Goal: Task Accomplishment & Management: Manage account settings

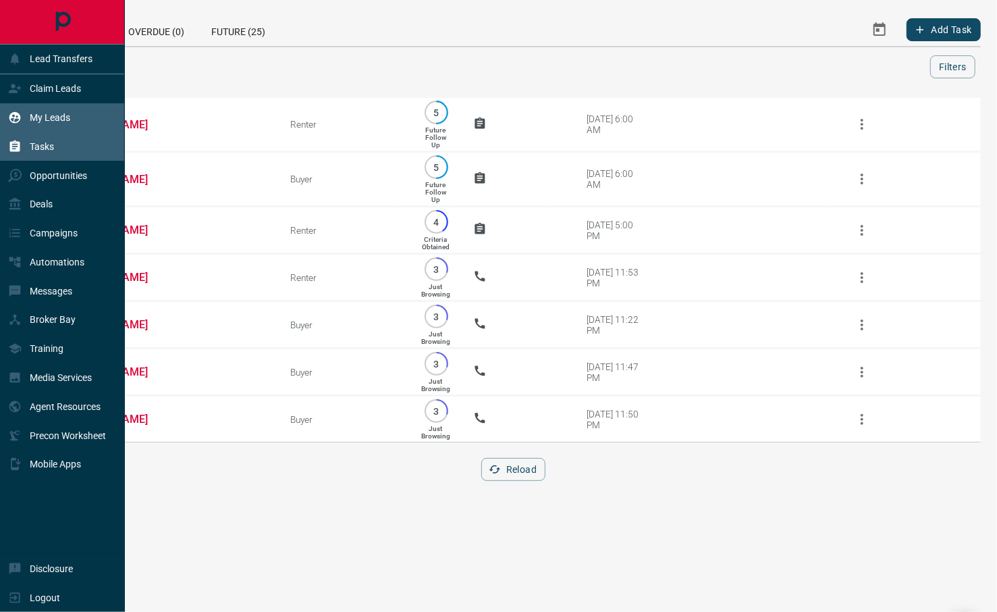
click at [77, 119] on div "My Leads" at bounding box center [62, 117] width 125 height 29
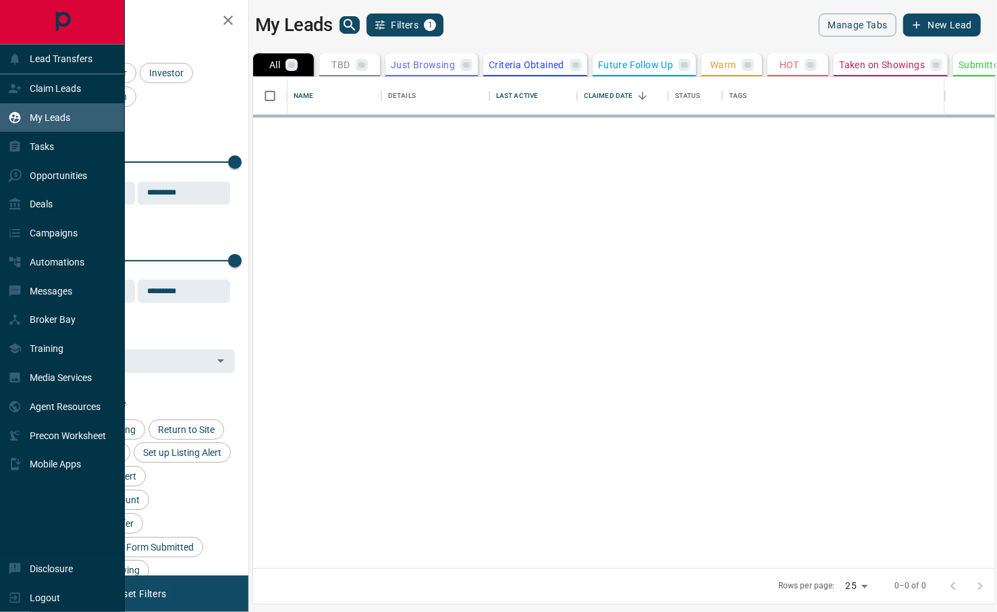
scroll to position [477, 728]
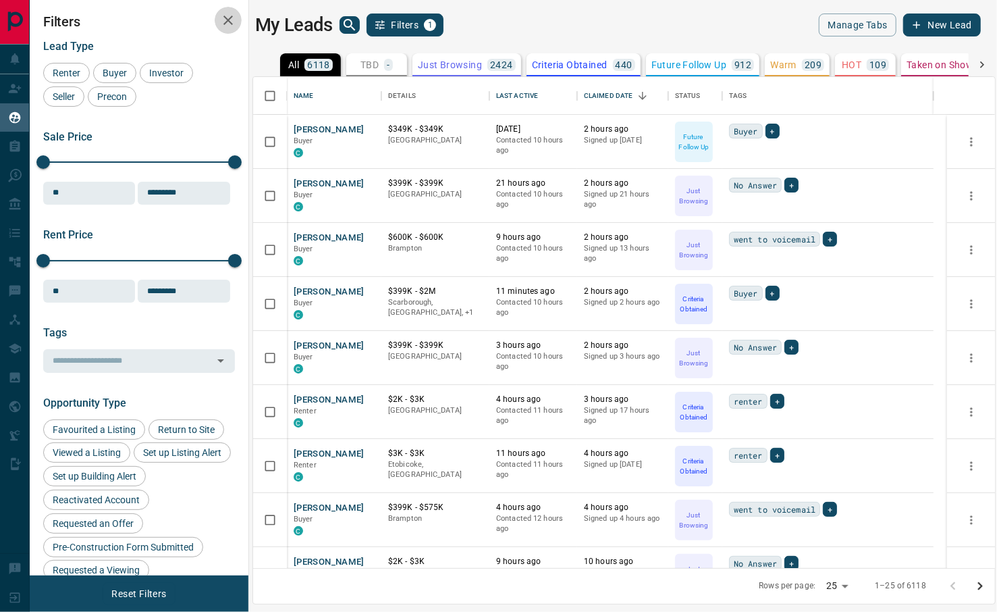
click at [221, 17] on icon "button" at bounding box center [228, 20] width 16 height 16
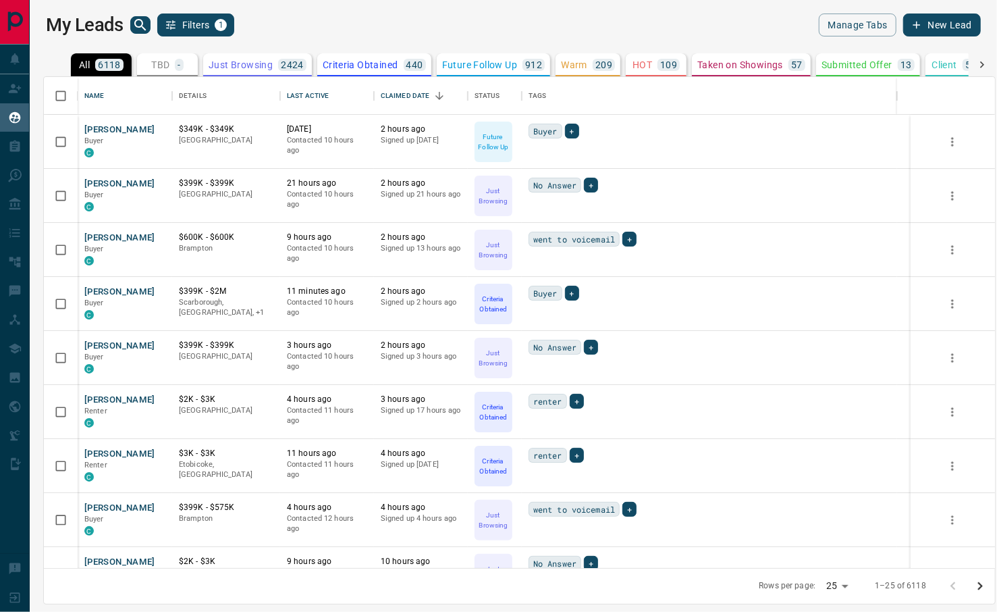
scroll to position [477, 937]
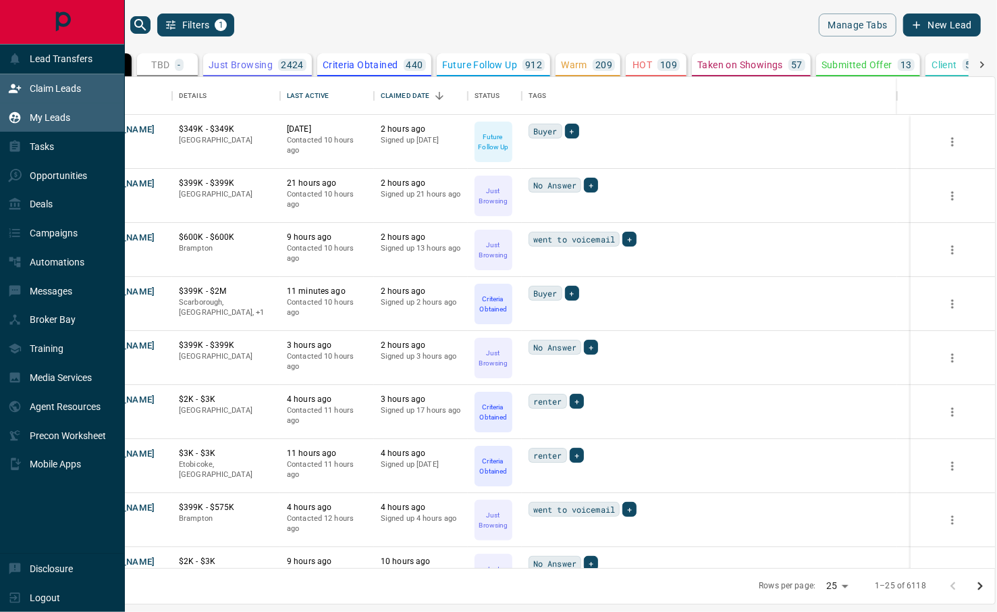
click at [90, 95] on div "Claim Leads" at bounding box center [62, 88] width 125 height 29
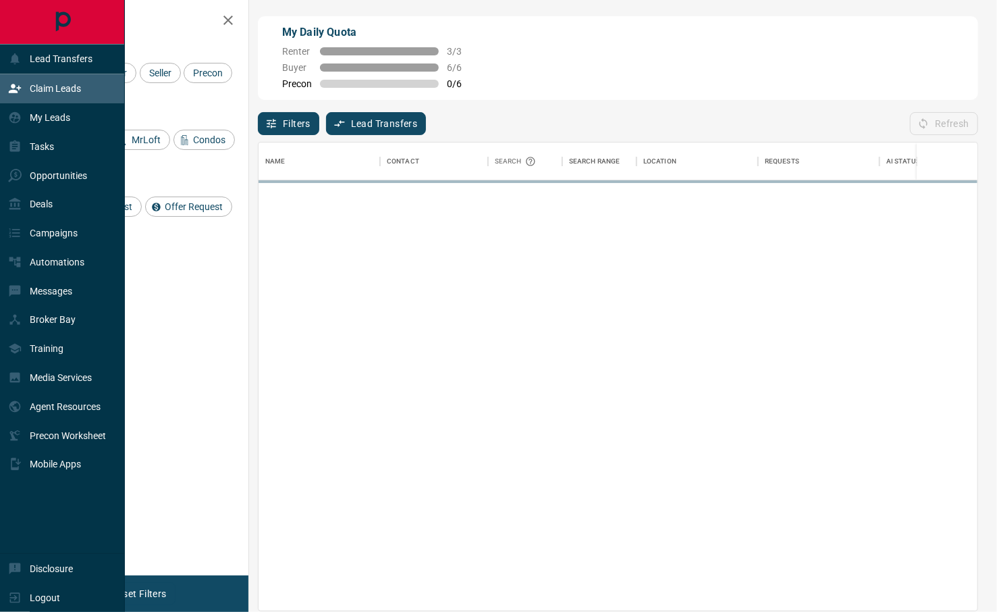
scroll to position [454, 705]
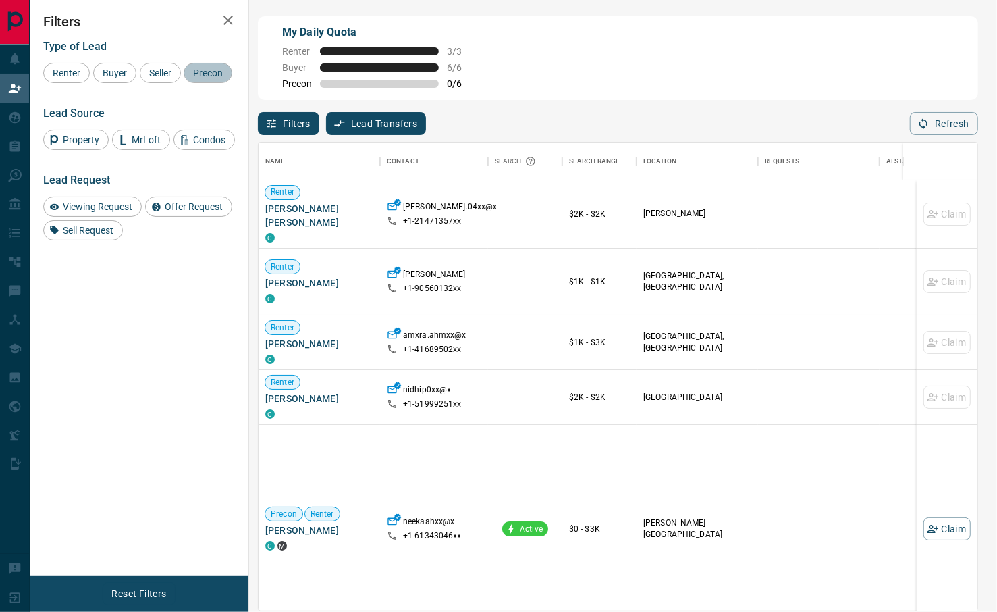
click at [188, 78] on span "Precon" at bounding box center [207, 73] width 39 height 11
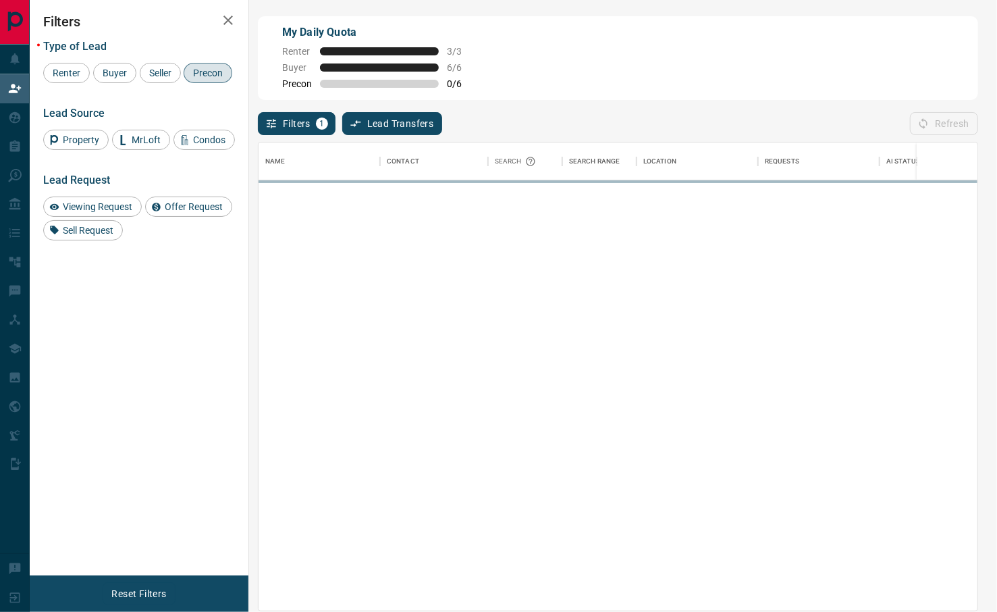
click at [224, 18] on icon "button" at bounding box center [228, 20] width 16 height 16
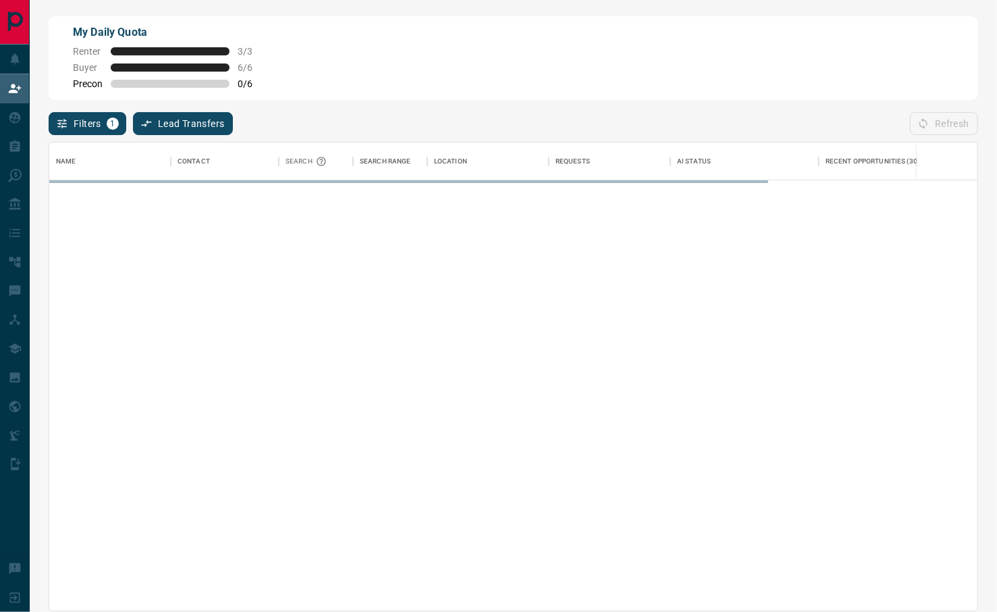
scroll to position [454, 915]
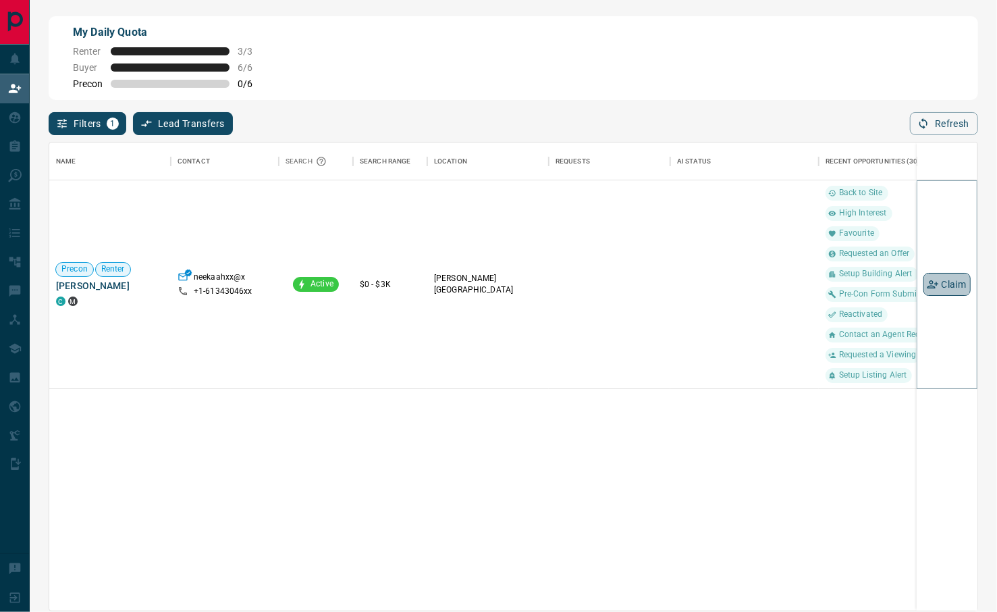
click at [958, 288] on button "Claim" at bounding box center [947, 284] width 47 height 23
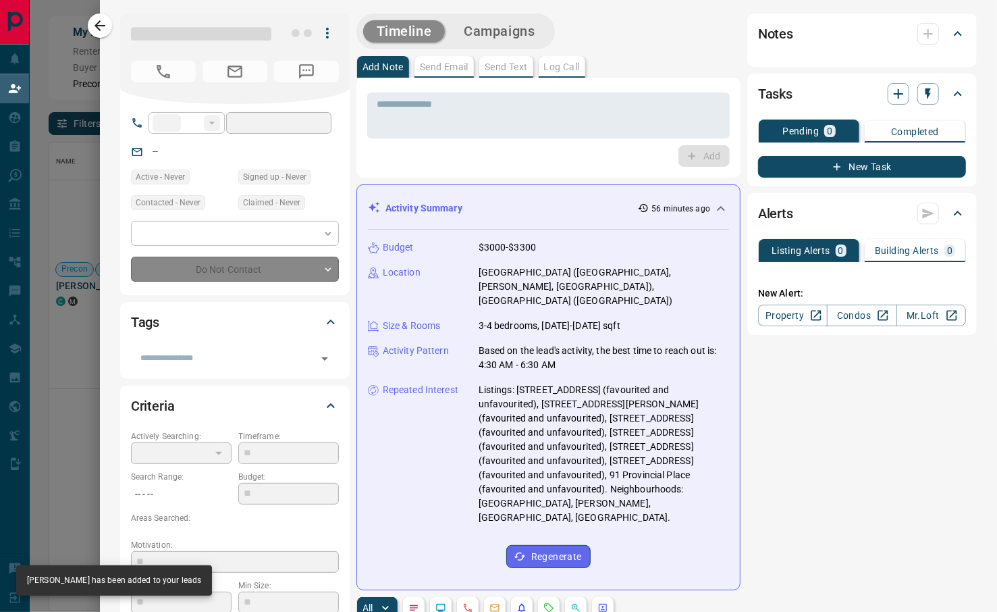
type input "**"
type input "**********"
type input "*"
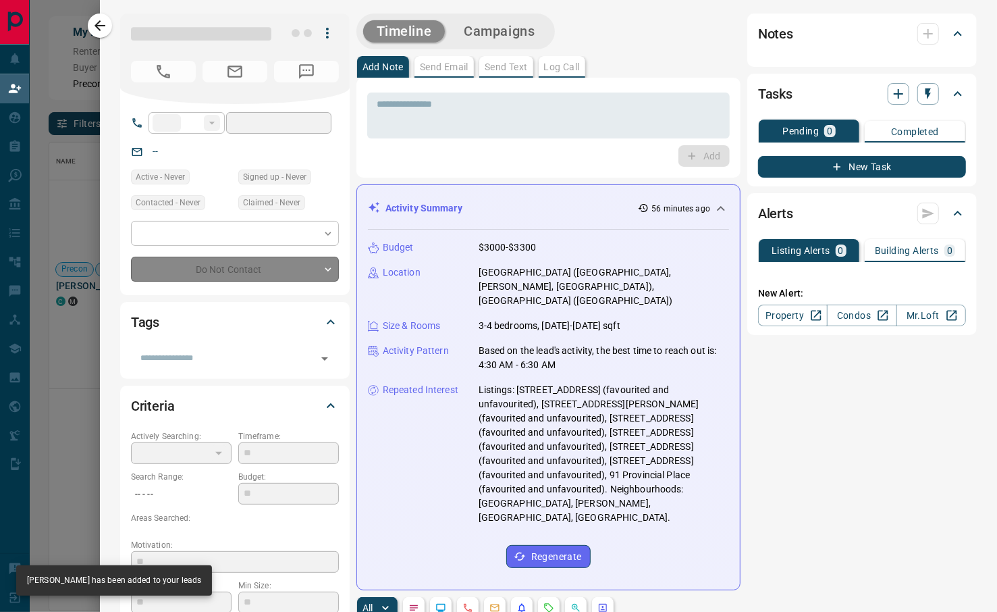
type input "**********"
type input "*******"
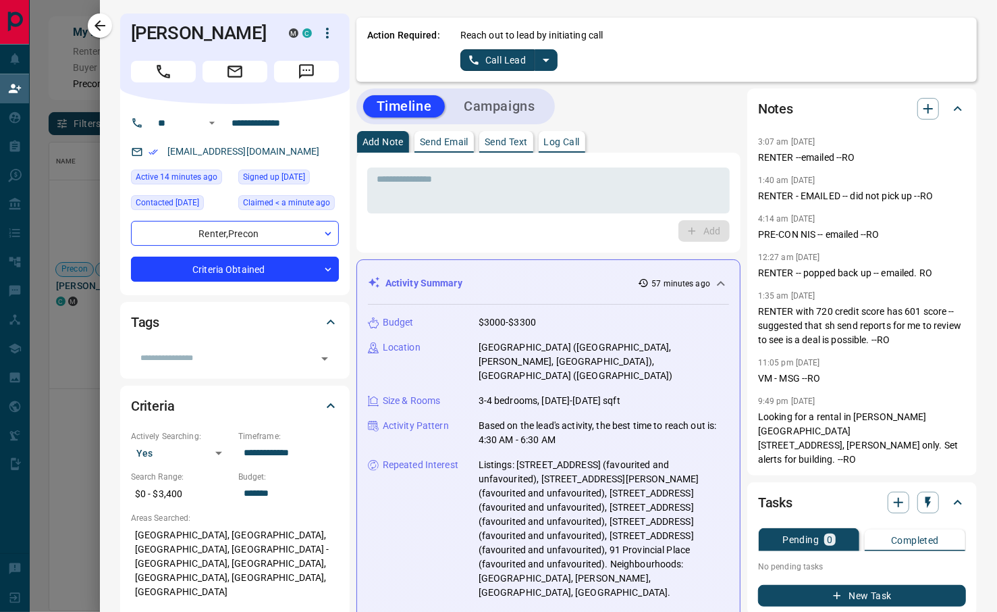
click at [420, 248] on div "* ​ Add" at bounding box center [549, 203] width 384 height 100
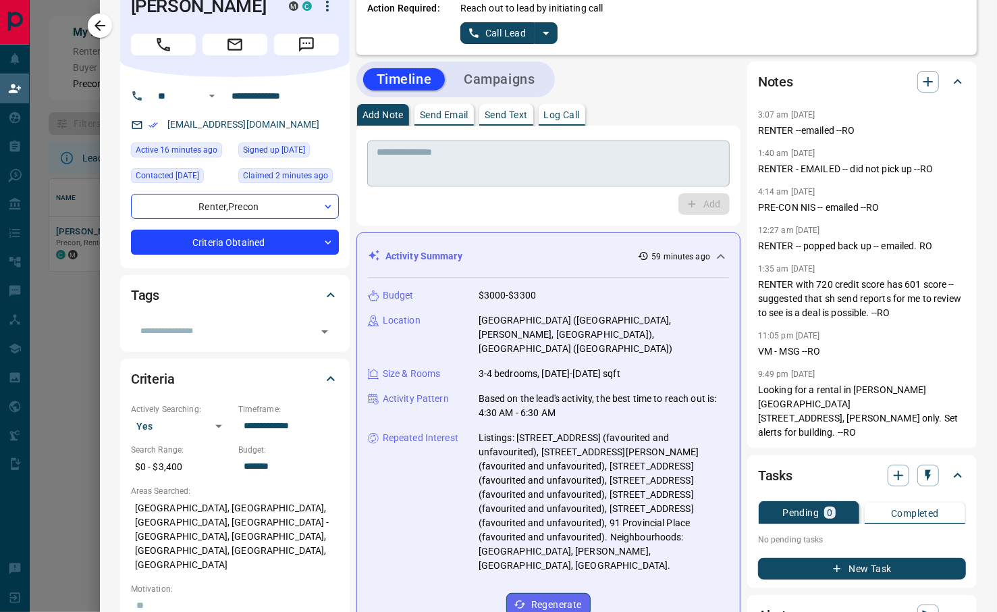
scroll to position [0, 0]
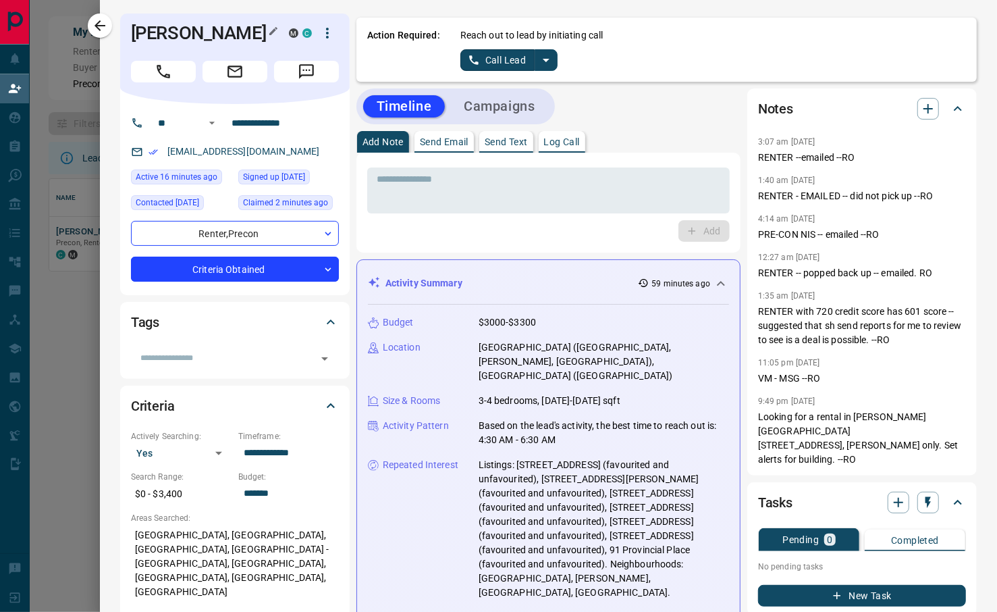
click at [165, 33] on h1 "[PERSON_NAME]" at bounding box center [200, 33] width 138 height 22
copy div "[PERSON_NAME] M C"
click at [502, 59] on button "Call Lead" at bounding box center [498, 60] width 75 height 22
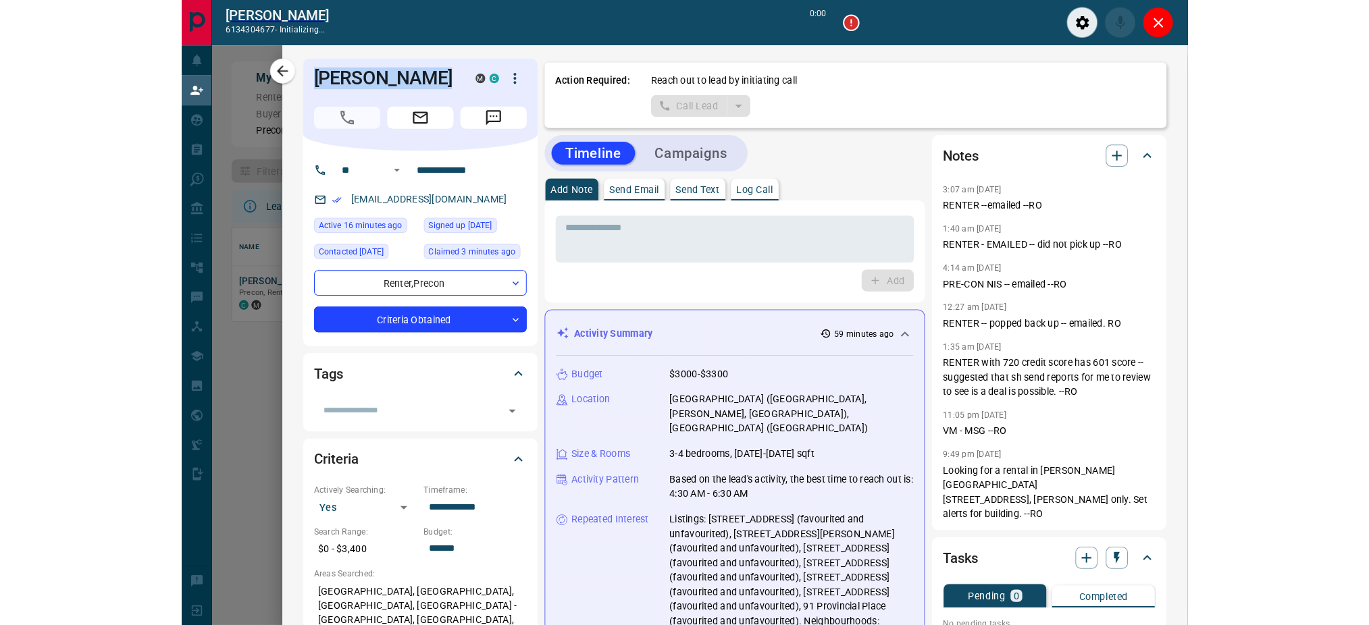
scroll to position [14, 14]
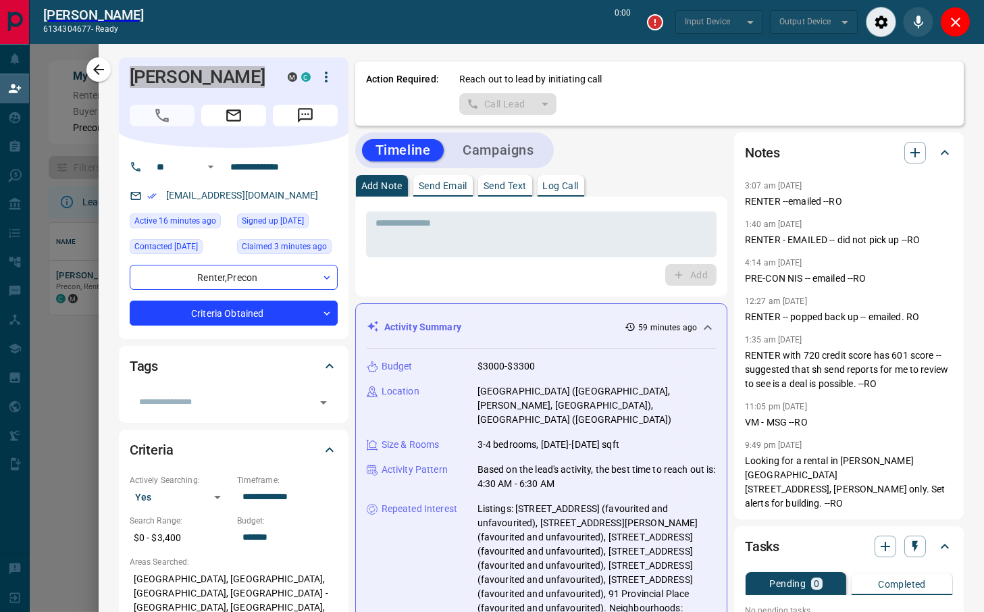
type input "*******"
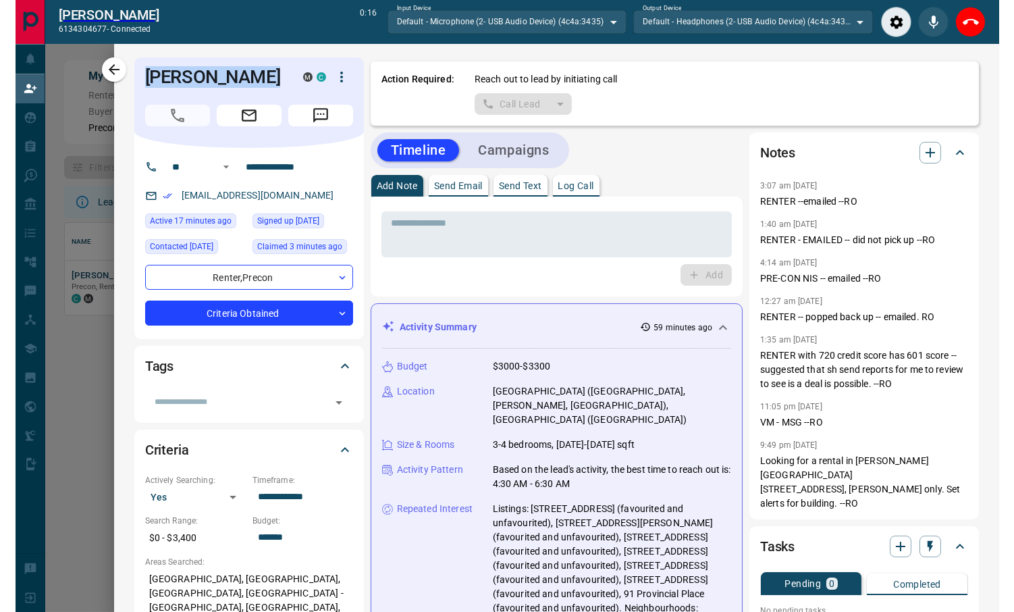
scroll to position [78, 919]
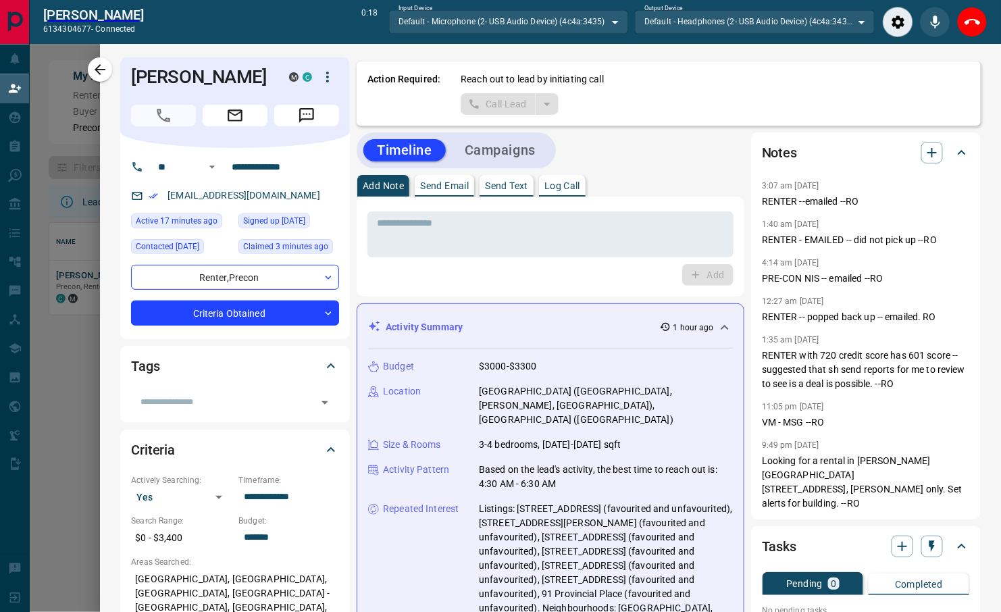
click at [562, 278] on div "Add" at bounding box center [550, 275] width 366 height 22
click at [975, 25] on icon "End Call" at bounding box center [972, 22] width 16 height 16
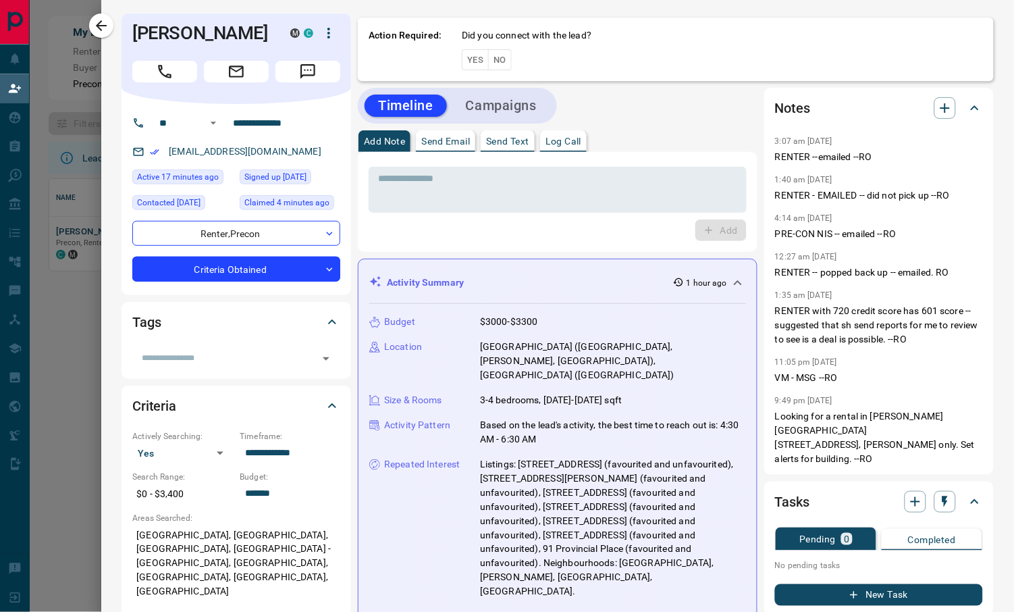
scroll to position [78, 933]
click at [506, 60] on button "No" at bounding box center [500, 59] width 24 height 21
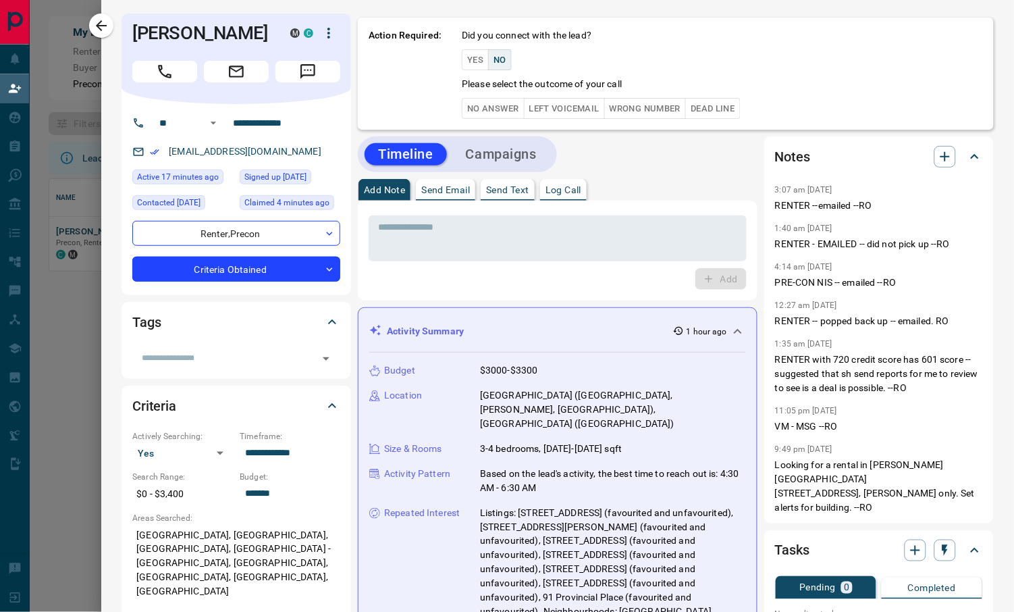
click at [573, 115] on button "Left Voicemail" at bounding box center [564, 108] width 81 height 21
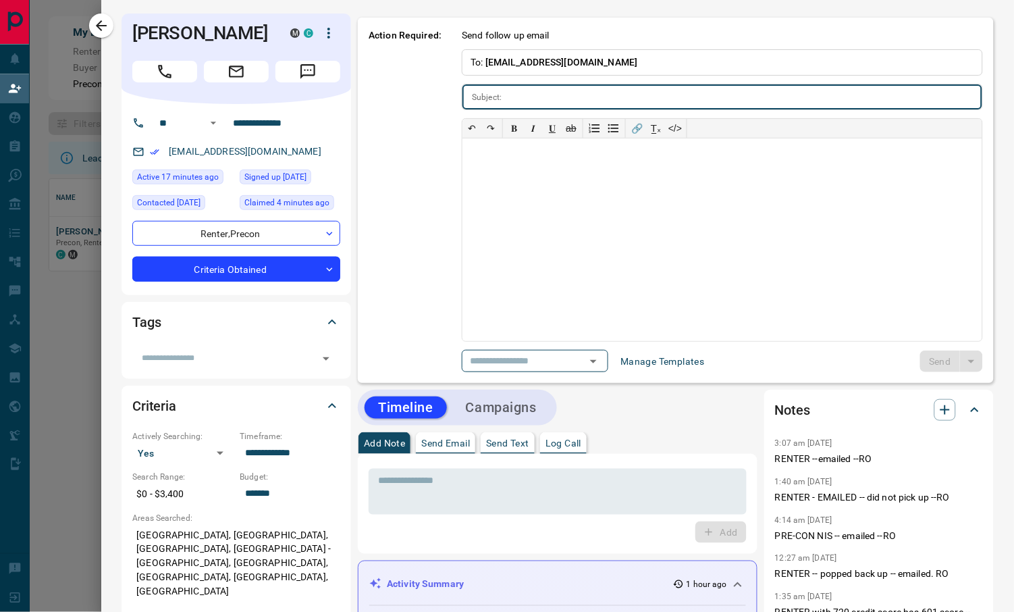
type input "**********"
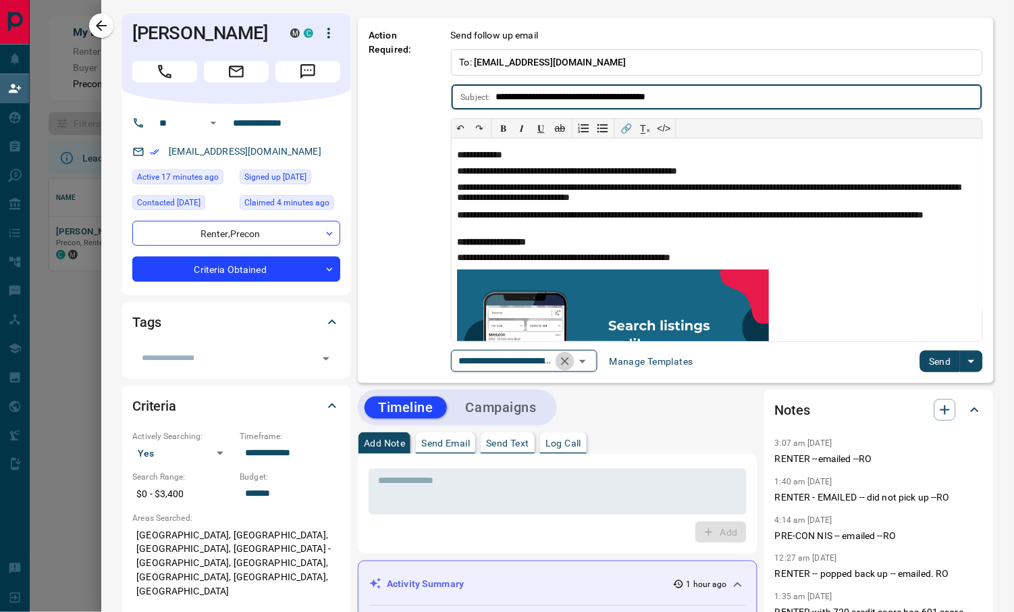
click at [572, 362] on icon "Clear" at bounding box center [565, 362] width 14 height 14
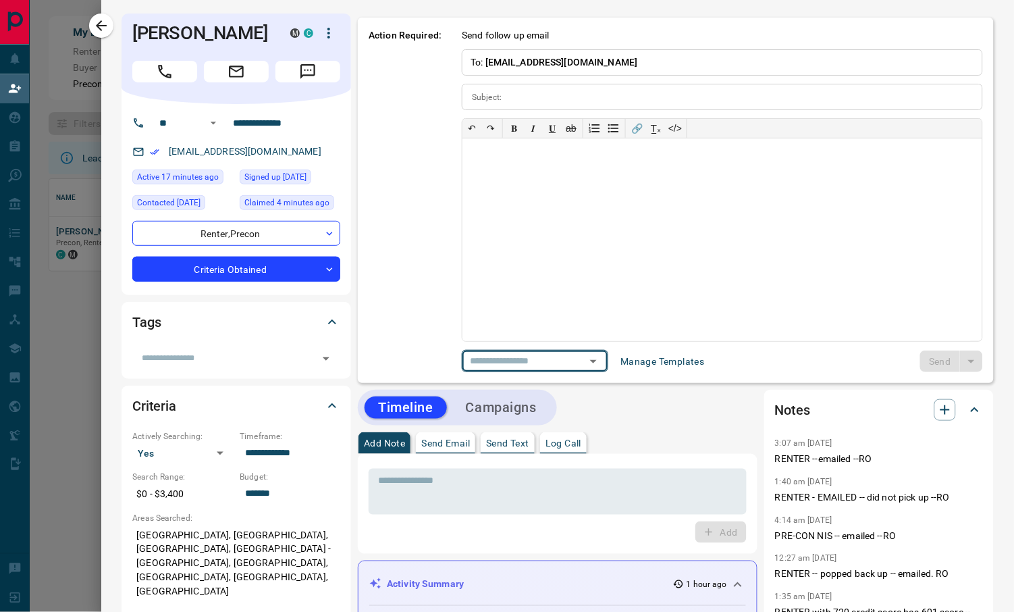
scroll to position [0, 0]
click at [617, 362] on icon "Open" at bounding box center [620, 361] width 16 height 16
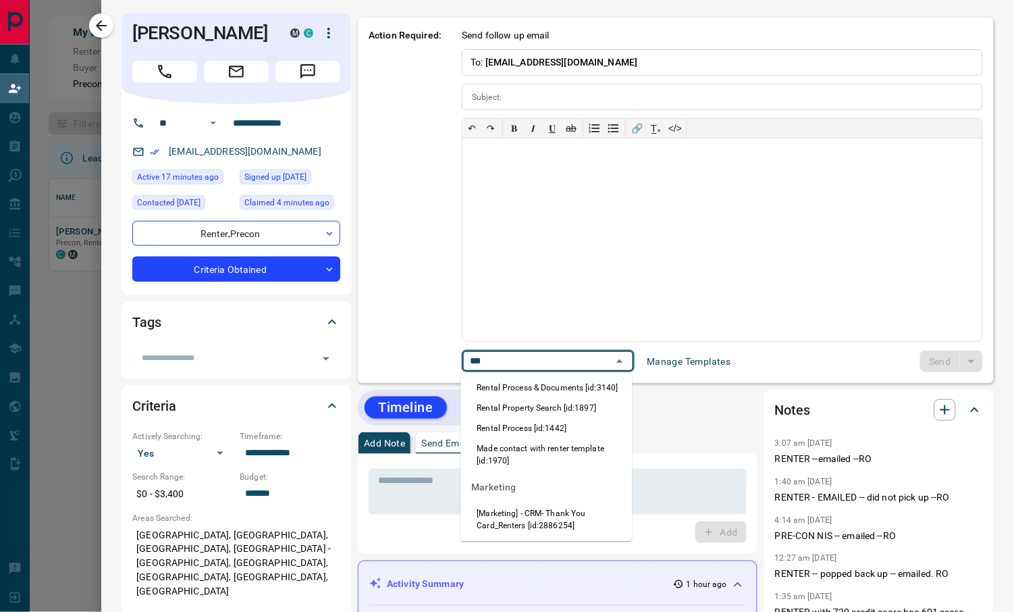
click at [571, 411] on li "Rental Property Search [id:1897]" at bounding box center [547, 408] width 172 height 20
type input "***"
type input "**********"
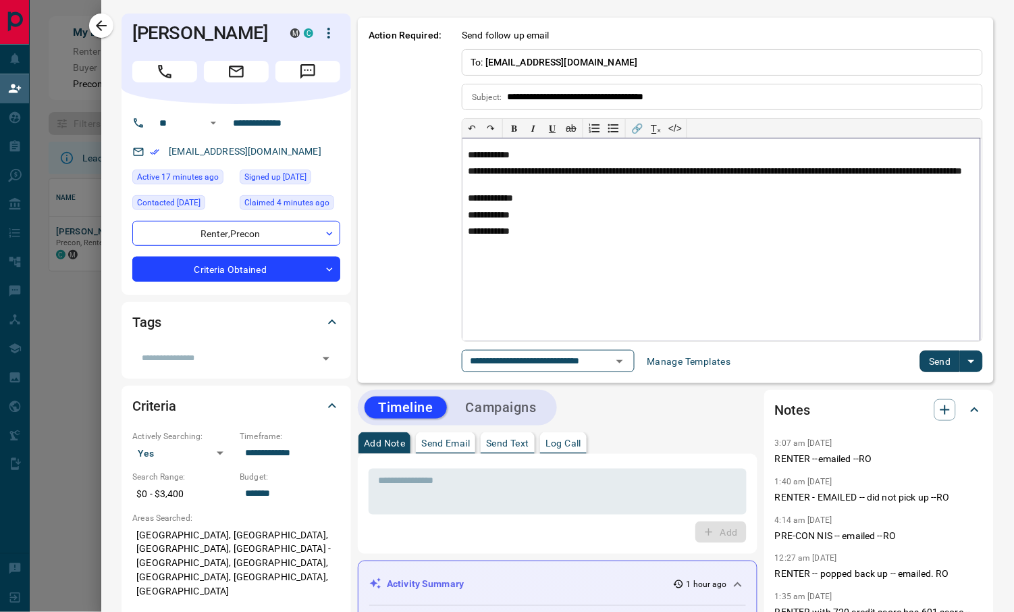
click at [533, 155] on p "**********" at bounding box center [721, 155] width 506 height 11
click at [921, 357] on button "Send" at bounding box center [940, 361] width 40 height 22
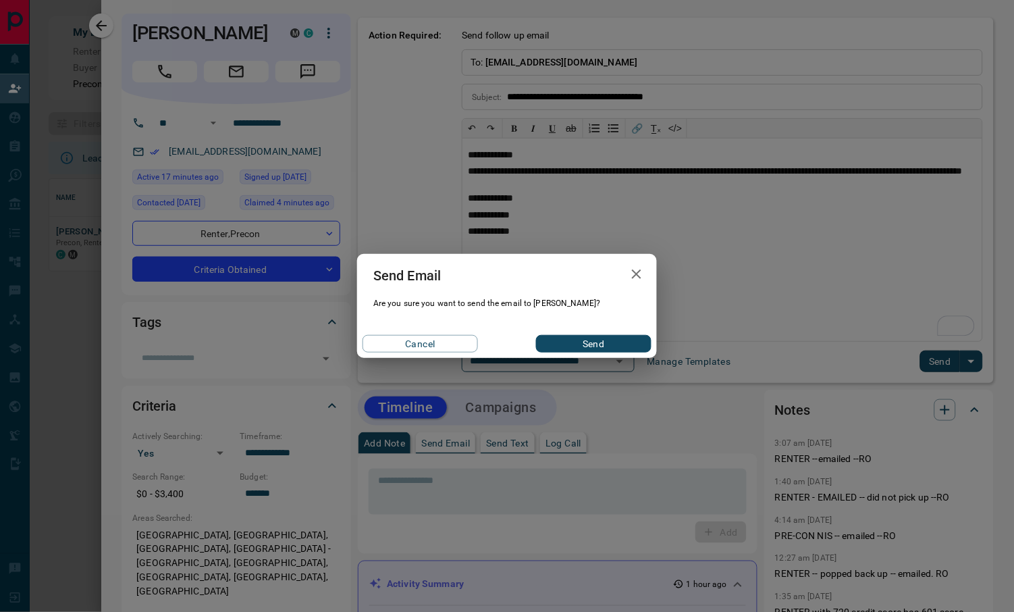
click at [603, 343] on button "Send" at bounding box center [593, 344] width 115 height 18
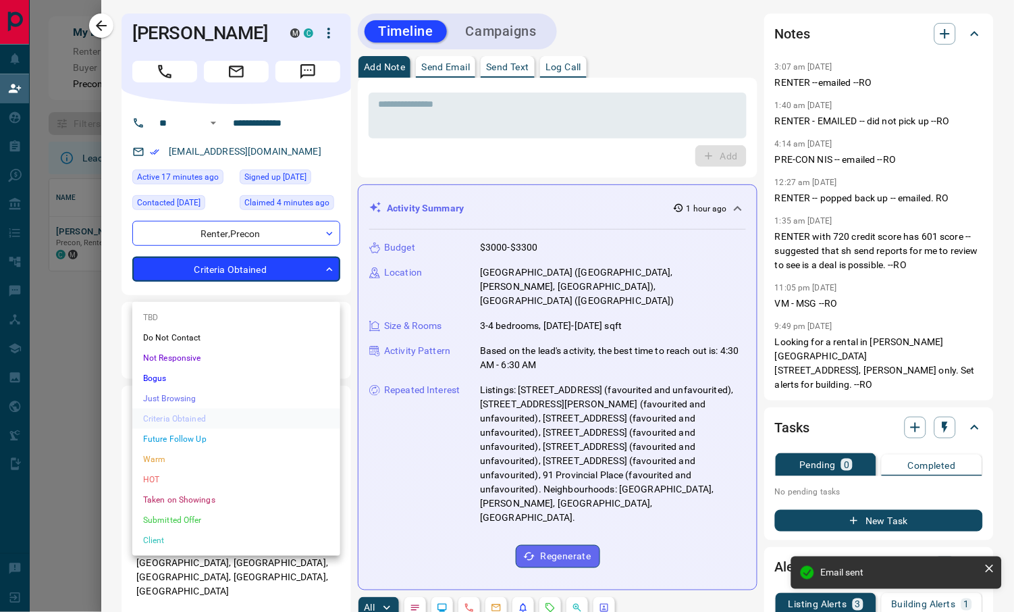
click at [229, 292] on body "**********" at bounding box center [507, 258] width 1014 height 517
click at [197, 395] on li "Just Browsing" at bounding box center [236, 398] width 208 height 20
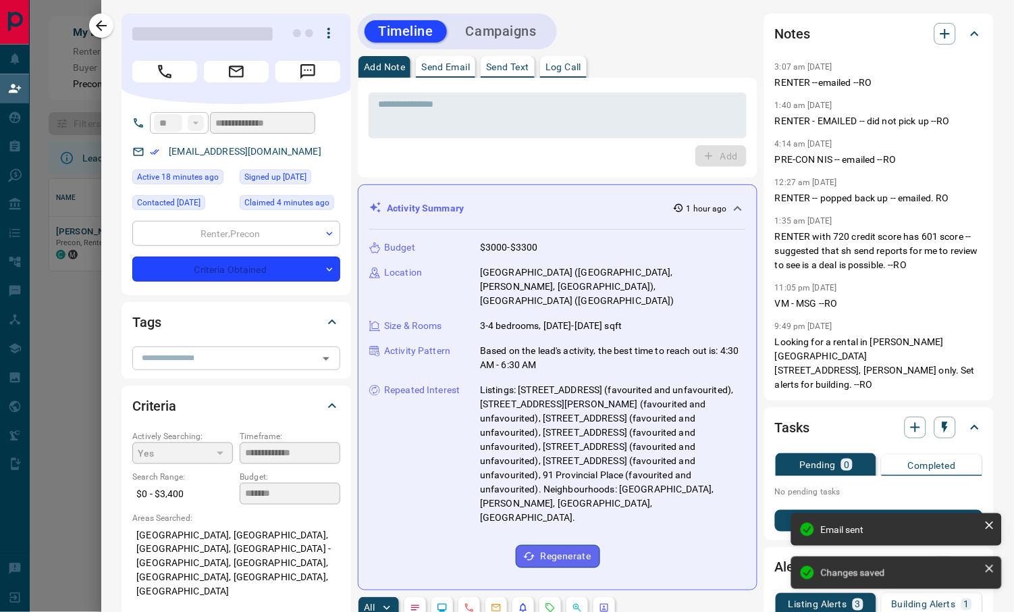
click at [212, 375] on div "Tags ​" at bounding box center [237, 340] width 230 height 76
type input "*"
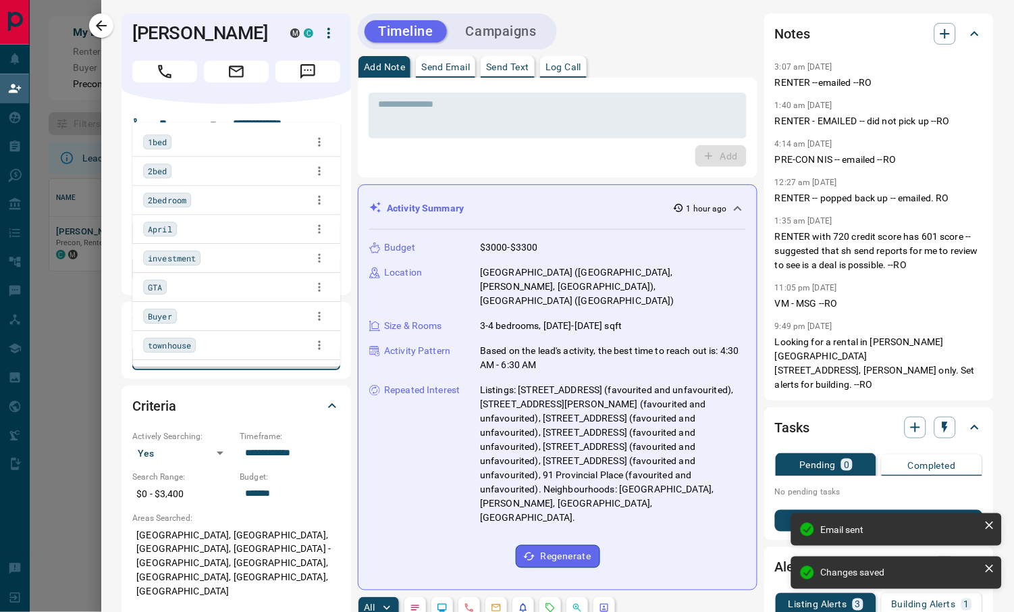
click at [222, 367] on div "​" at bounding box center [236, 357] width 208 height 23
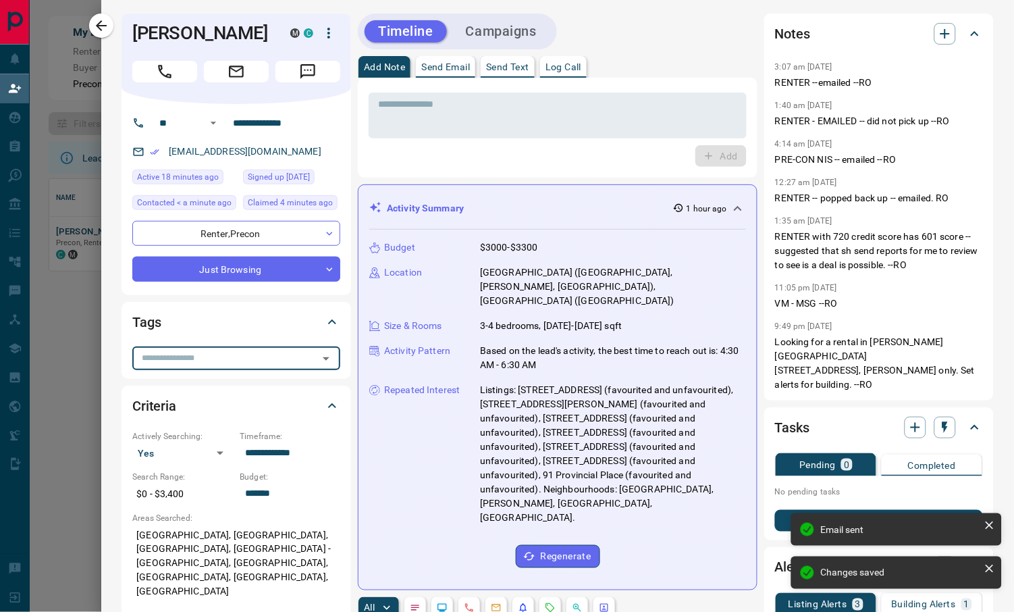
type input "*"
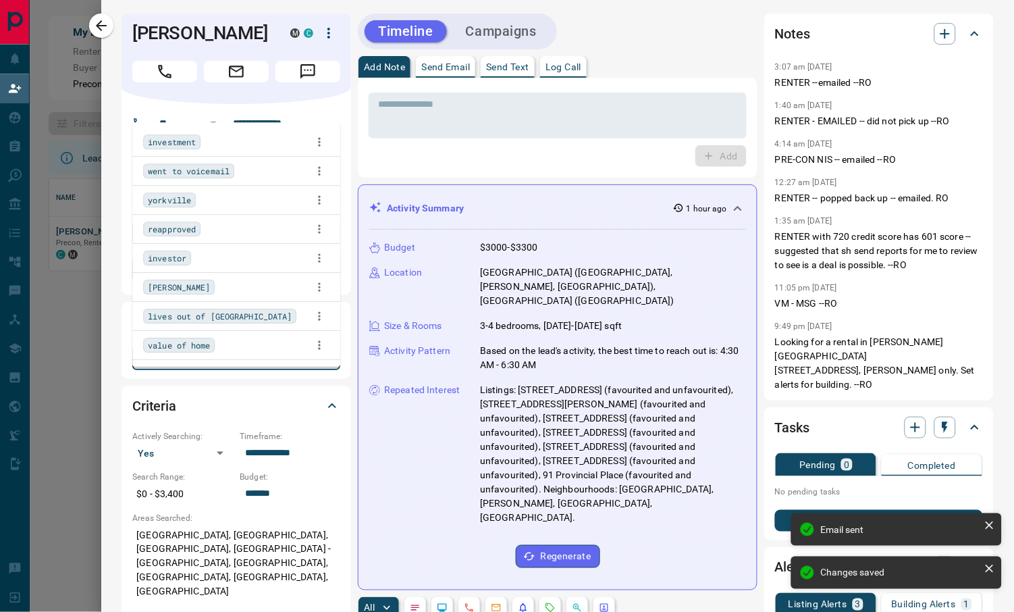
click at [226, 165] on div "went to voicemail" at bounding box center [188, 170] width 91 height 15
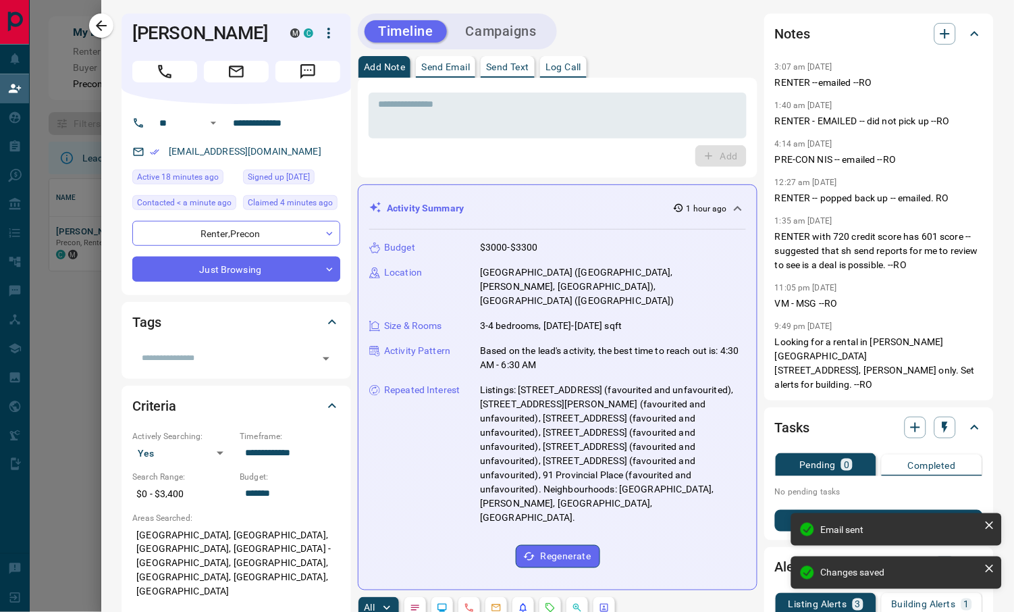
click at [456, 149] on div "Add" at bounding box center [558, 156] width 378 height 22
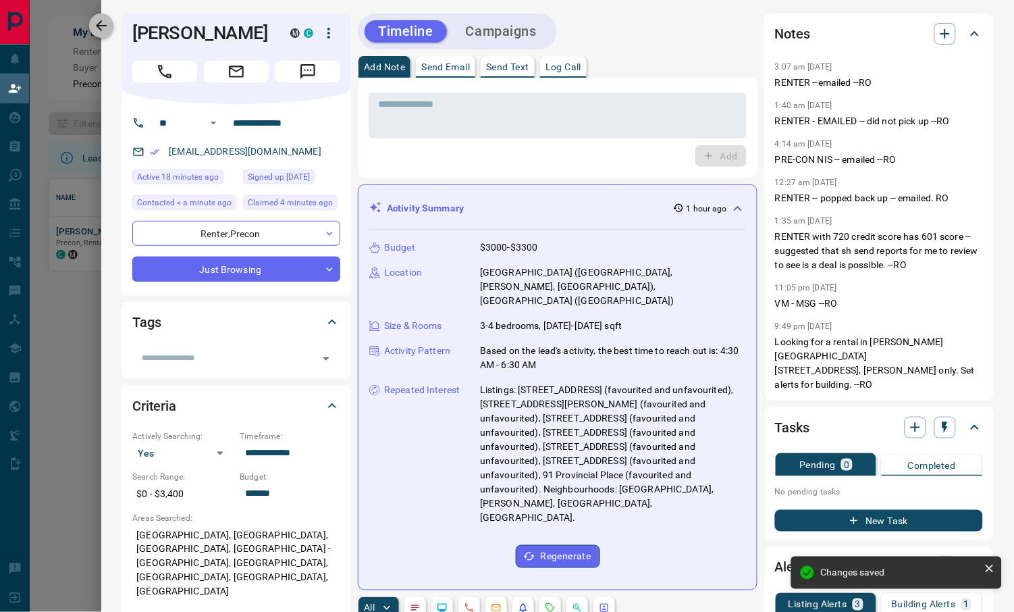
click at [104, 20] on icon "button" at bounding box center [101, 26] width 16 height 16
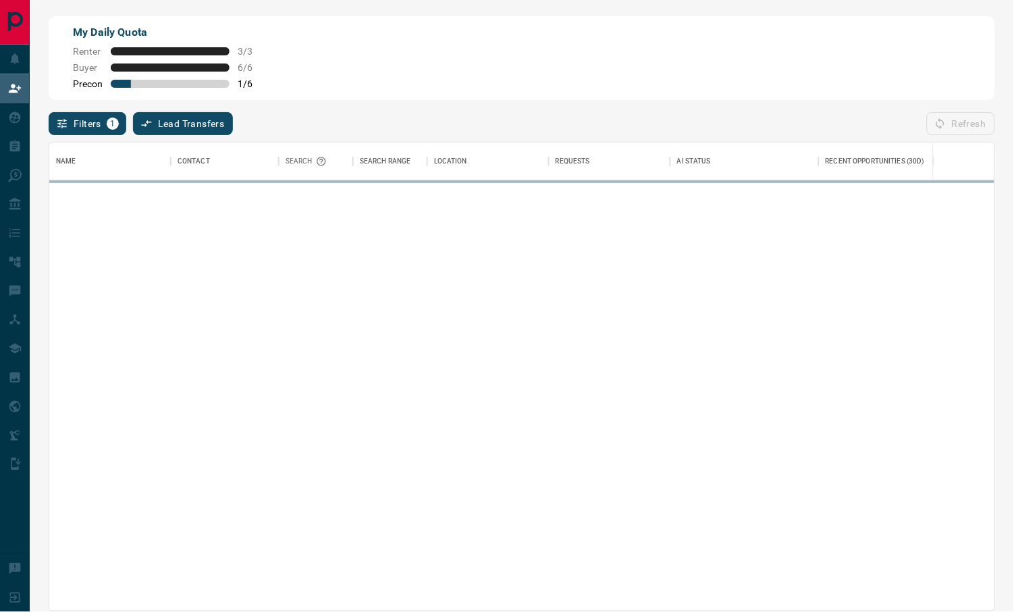
scroll to position [454, 933]
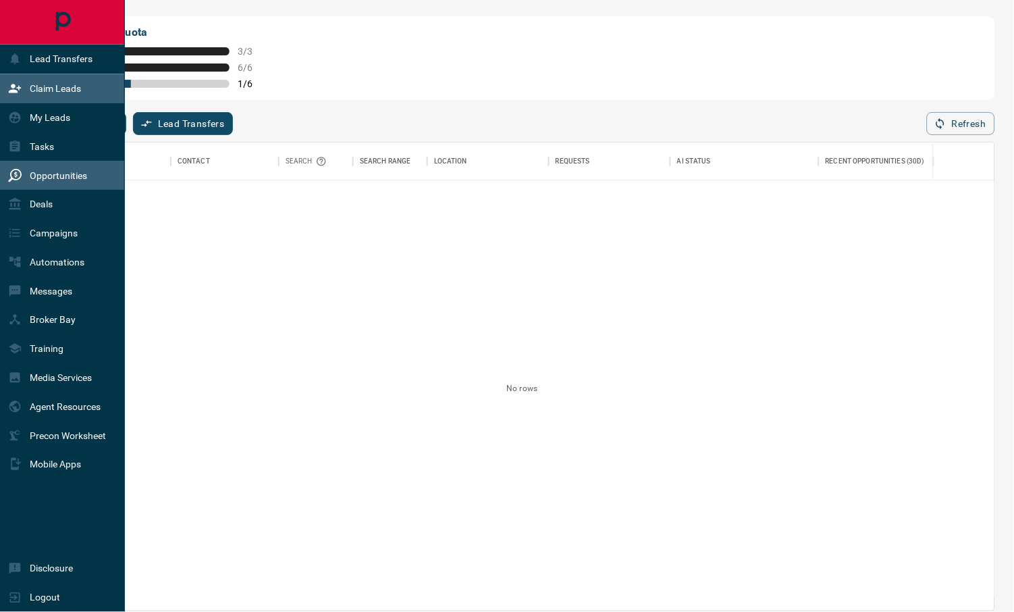
click at [78, 174] on p "Opportunities" at bounding box center [58, 175] width 57 height 11
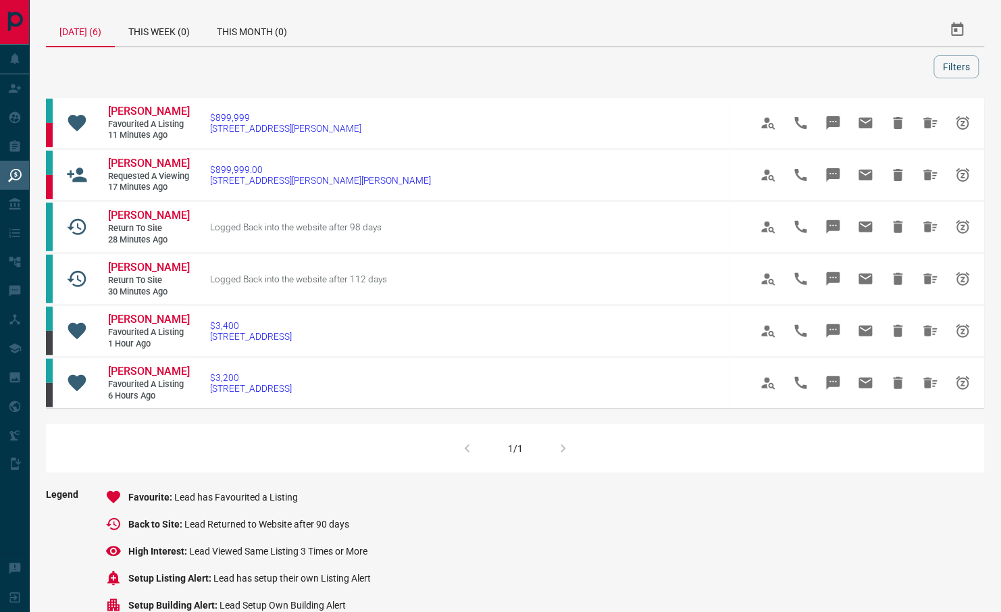
click at [494, 46] on div "[DATE] (6) This Week (0) This Month (0)" at bounding box center [374, 30] width 657 height 32
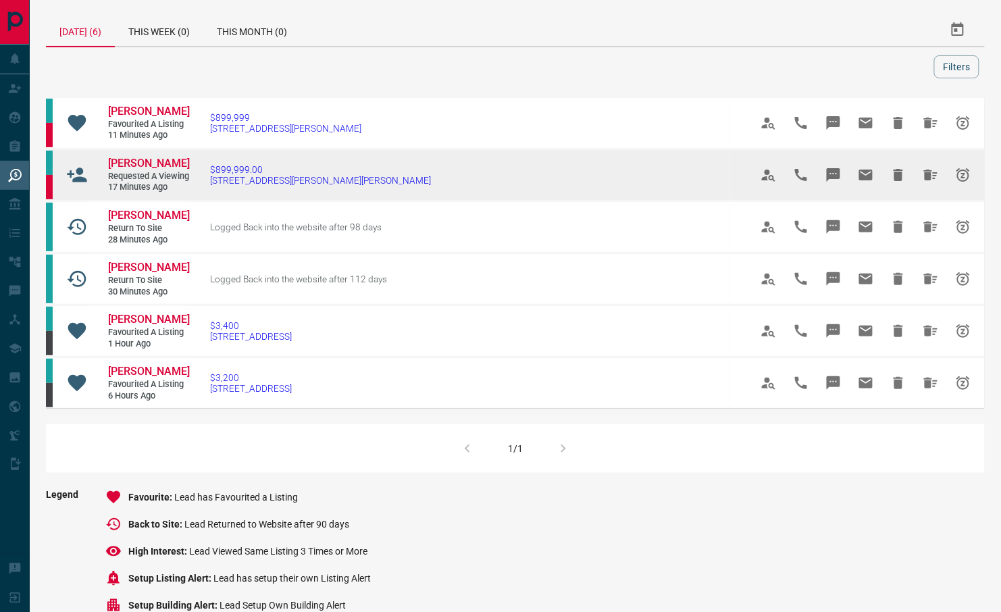
click at [127, 171] on span "Requested a Viewing" at bounding box center [148, 176] width 81 height 11
click at [139, 178] on span "Requested a Viewing" at bounding box center [148, 176] width 81 height 11
drag, startPoint x: 139, startPoint y: 178, endPoint x: 134, endPoint y: 163, distance: 16.4
click at [134, 163] on span "[PERSON_NAME]" at bounding box center [149, 163] width 82 height 13
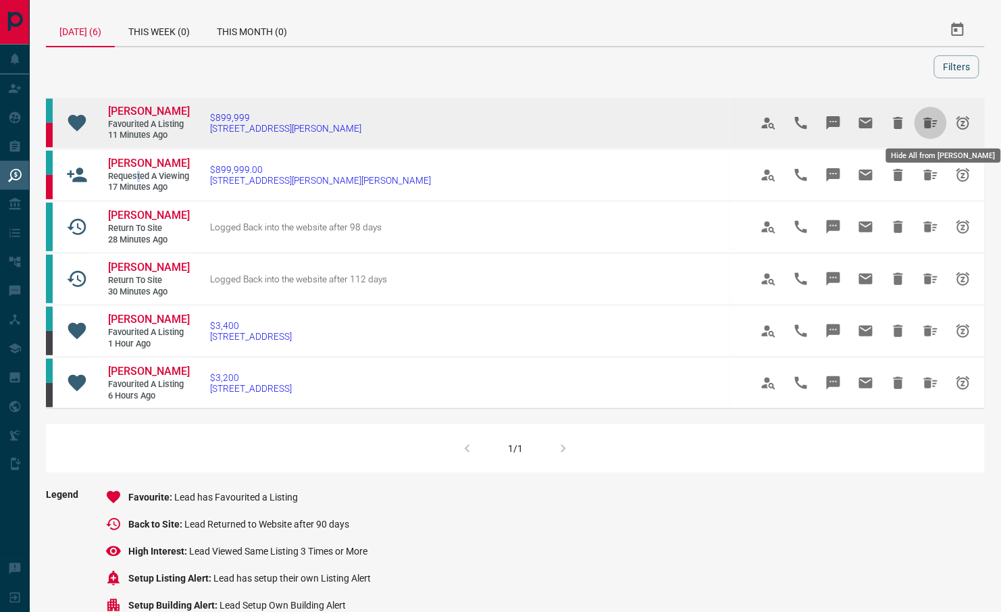
click at [929, 120] on icon "Hide All from Ali Zulfiqar" at bounding box center [931, 123] width 14 height 11
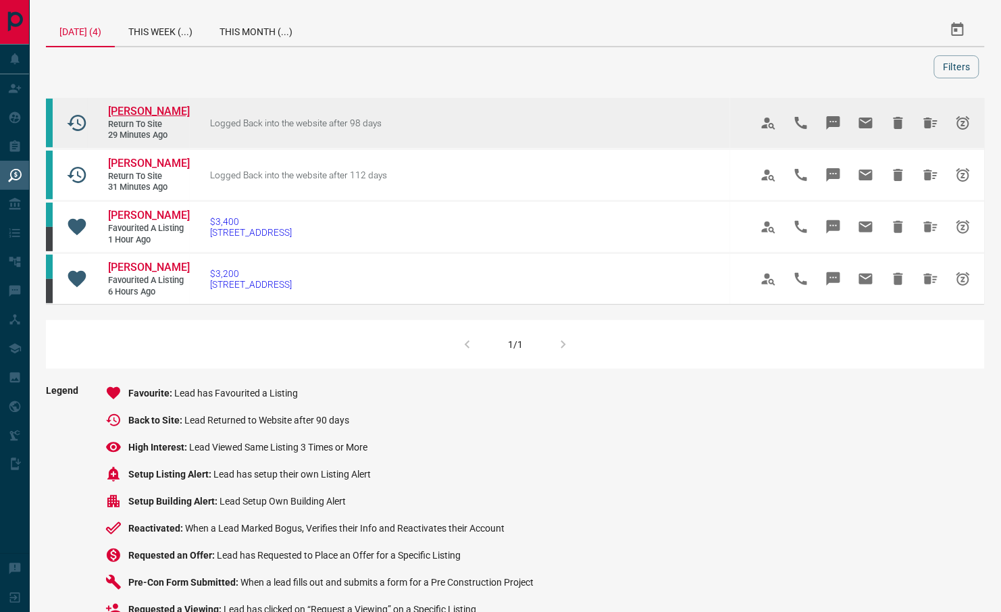
click at [143, 111] on span "[PERSON_NAME]" at bounding box center [149, 111] width 82 height 13
click at [926, 123] on icon "Hide All from Carol Guatura" at bounding box center [931, 123] width 14 height 11
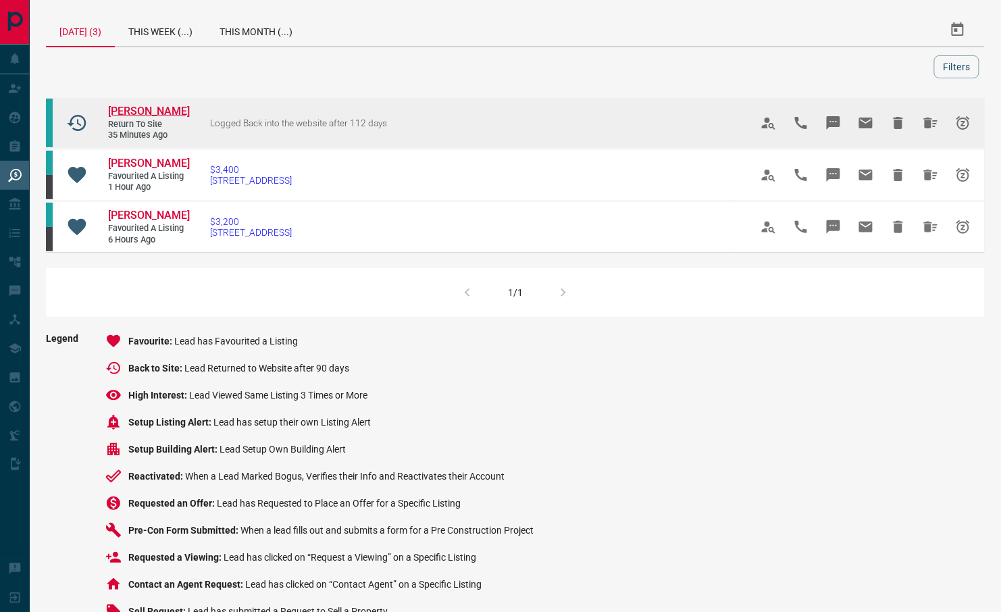
click at [155, 107] on span "[PERSON_NAME]" at bounding box center [149, 111] width 82 height 13
click at [928, 125] on icon "Hide All from Madeline Hickey" at bounding box center [931, 123] width 14 height 11
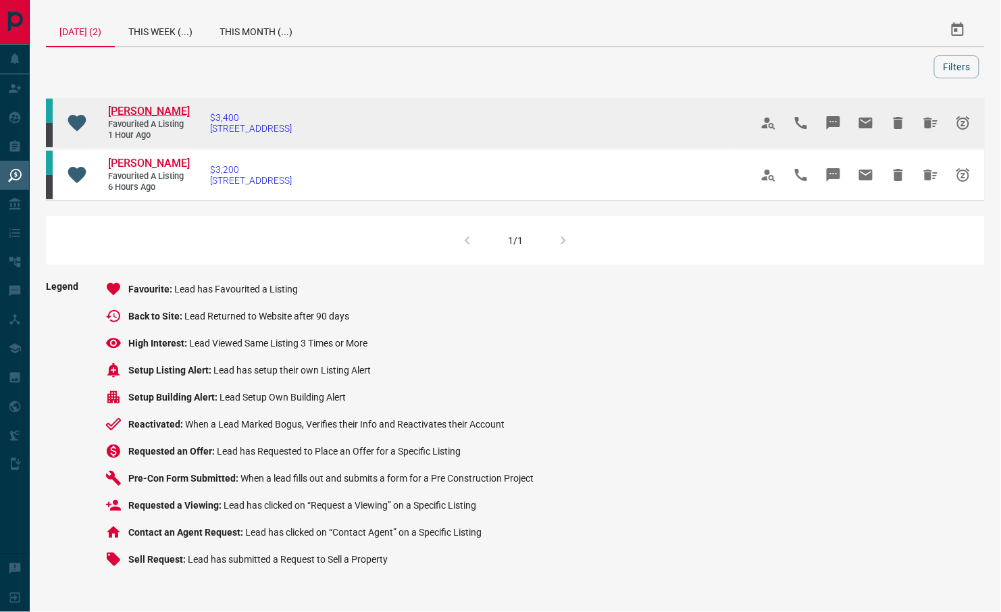
click at [138, 118] on span "[PERSON_NAME]" at bounding box center [149, 111] width 82 height 13
click at [931, 128] on icon "Hide All from Yannickia Francis" at bounding box center [931, 123] width 14 height 11
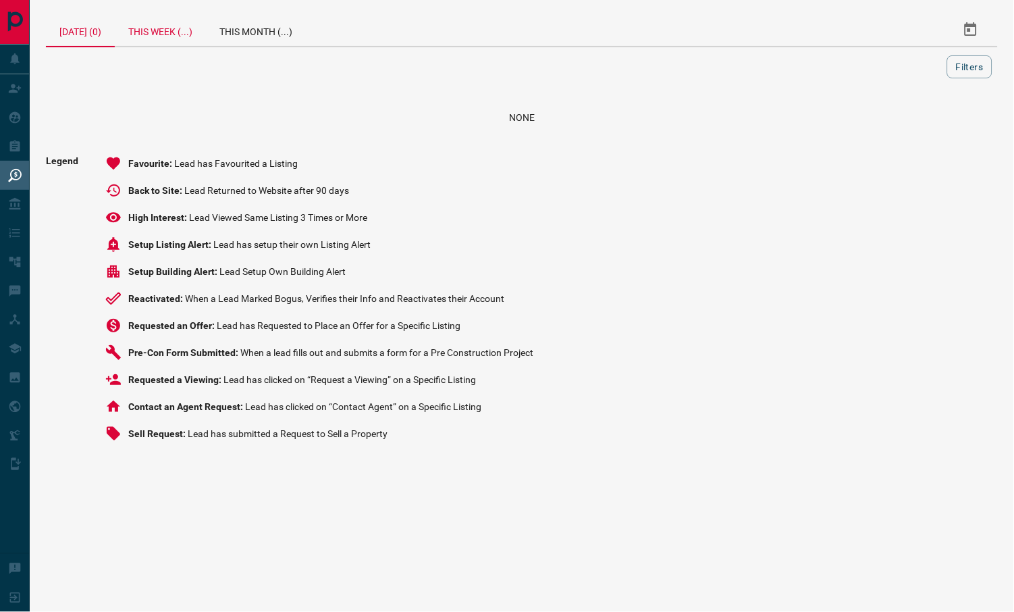
click at [179, 30] on div "This Week (...)" at bounding box center [160, 30] width 91 height 32
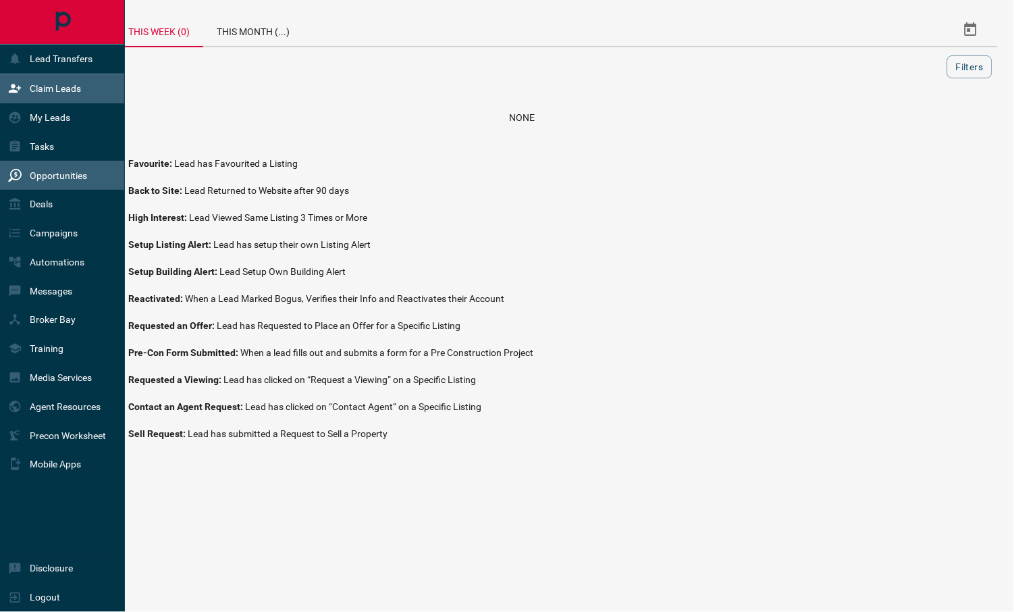
click at [72, 87] on p "Claim Leads" at bounding box center [55, 88] width 51 height 11
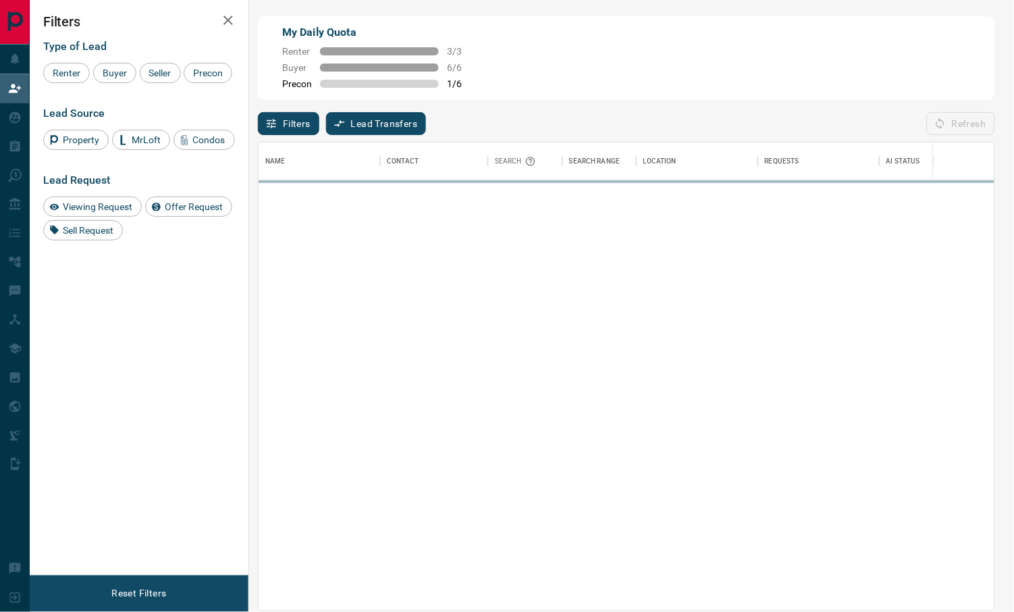
scroll to position [454, 722]
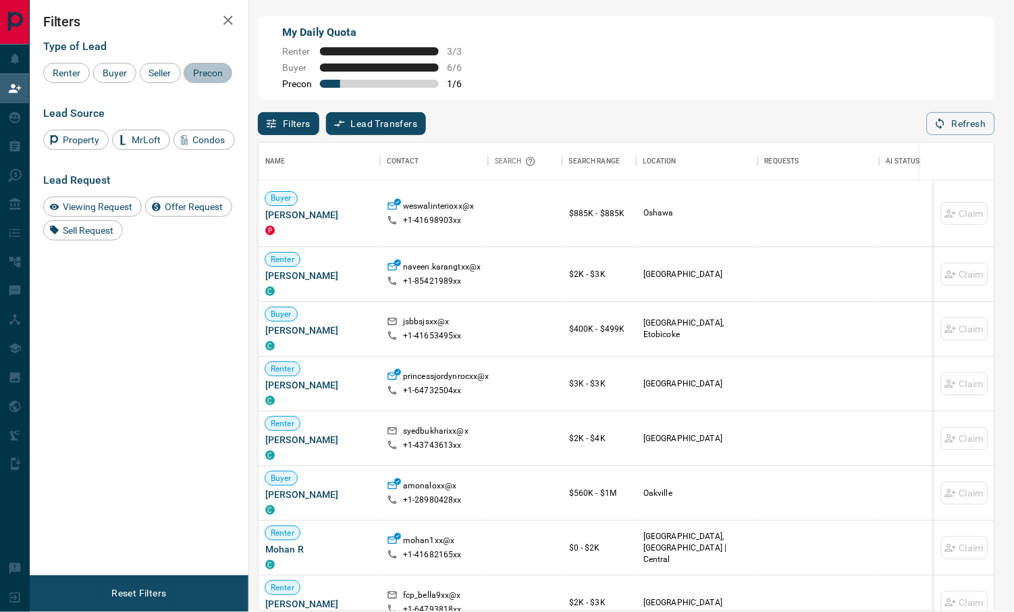
click at [188, 78] on span "Precon" at bounding box center [207, 73] width 39 height 11
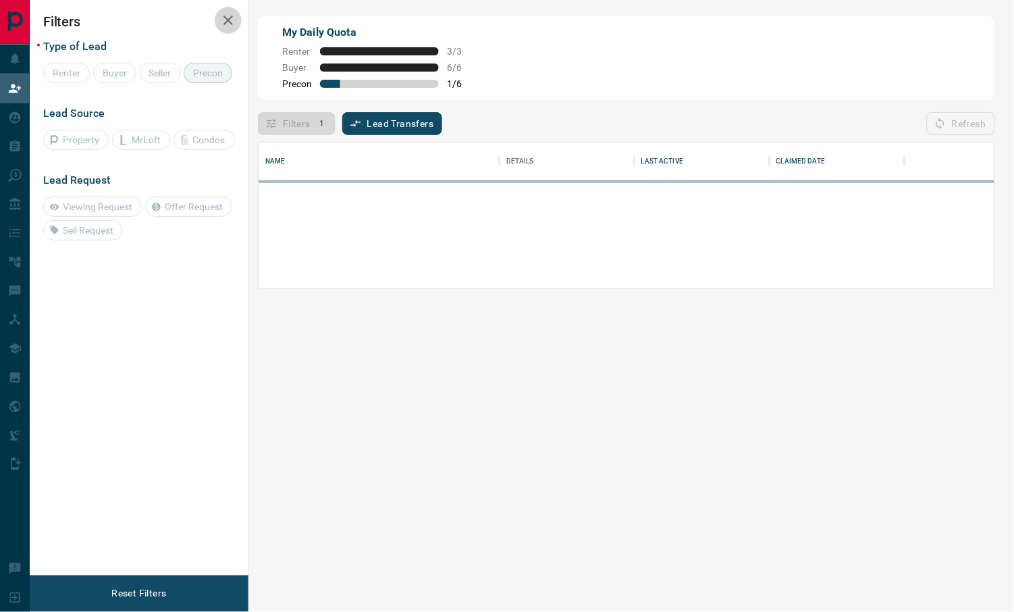
click at [230, 21] on icon "button" at bounding box center [228, 20] width 16 height 16
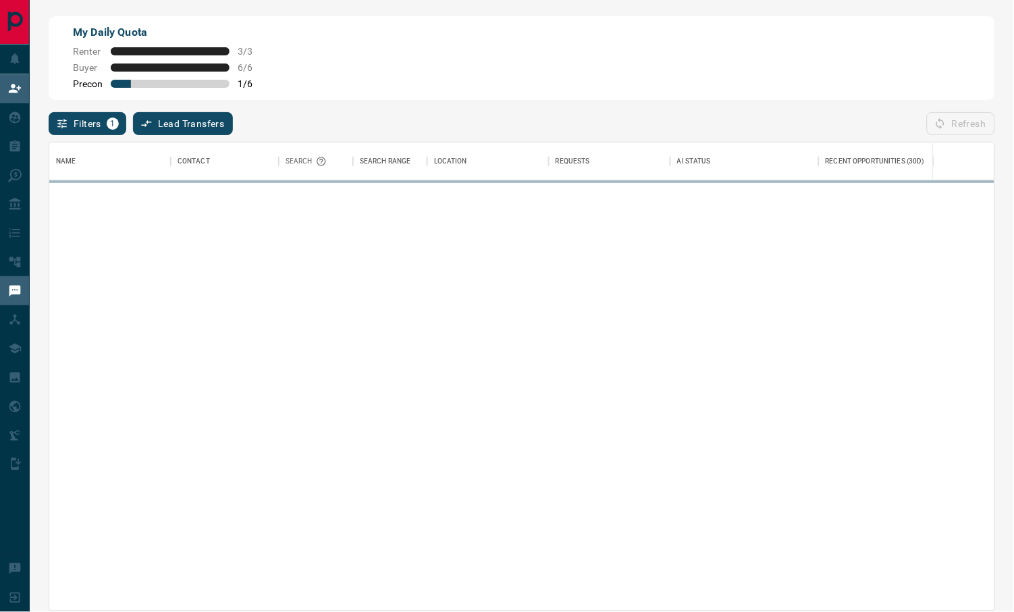
scroll to position [454, 933]
